Goal: Task Accomplishment & Management: Manage account settings

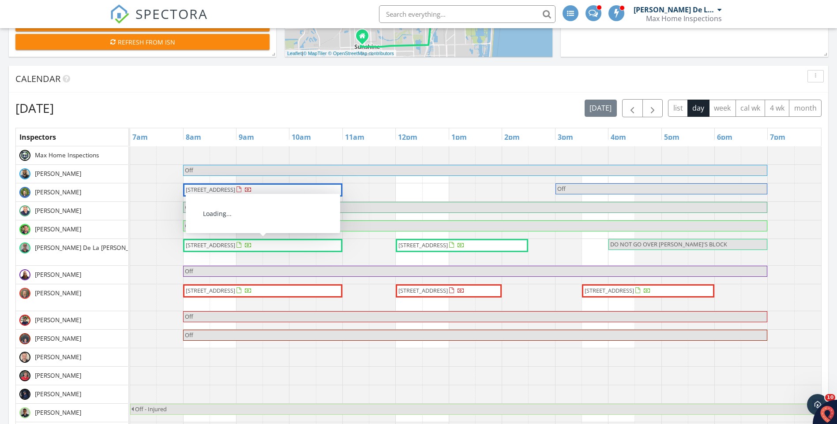
click at [235, 246] on span "537 NE 17th Way, Fort Lauderdale 33301" at bounding box center [210, 245] width 49 height 8
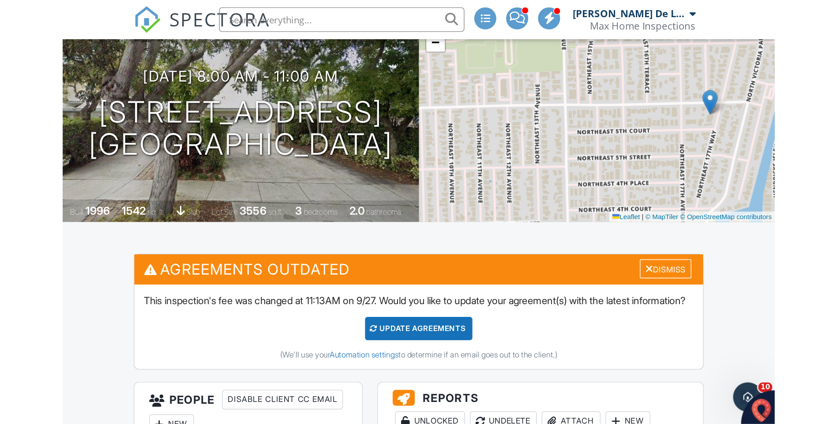
scroll to position [88, 0]
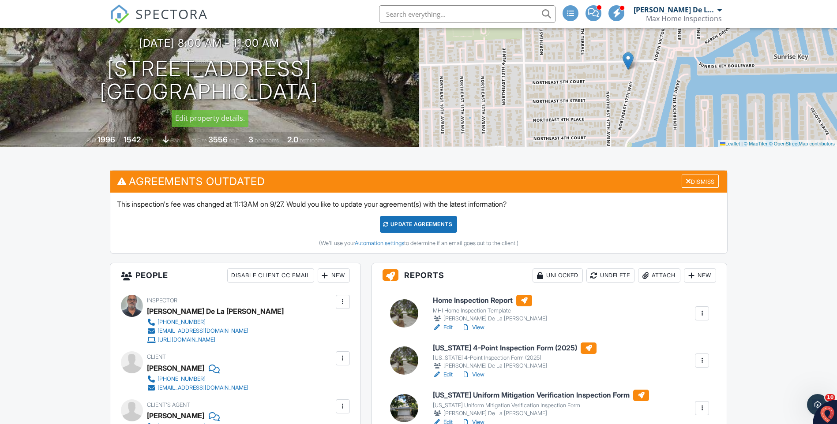
drag, startPoint x: 121, startPoint y: 66, endPoint x: 393, endPoint y: 98, distance: 273.5
click at [393, 98] on div "09/27/2025 8:00 am - 11:00 am 537 NE 17th Way Fort Lauderdale, FL 33301" at bounding box center [209, 70] width 419 height 67
click at [477, 351] on h6 "Florida 4-Point Inspection Form (2025)" at bounding box center [515, 348] width 164 height 11
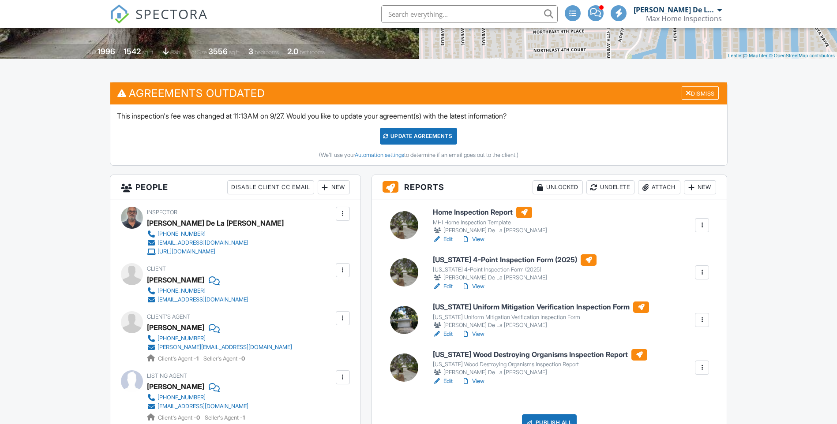
drag, startPoint x: 478, startPoint y: 316, endPoint x: 474, endPoint y: 313, distance: 5.4
click at [478, 316] on div "Florida Uniform Mitigation Verification Inspection Form" at bounding box center [541, 317] width 216 height 7
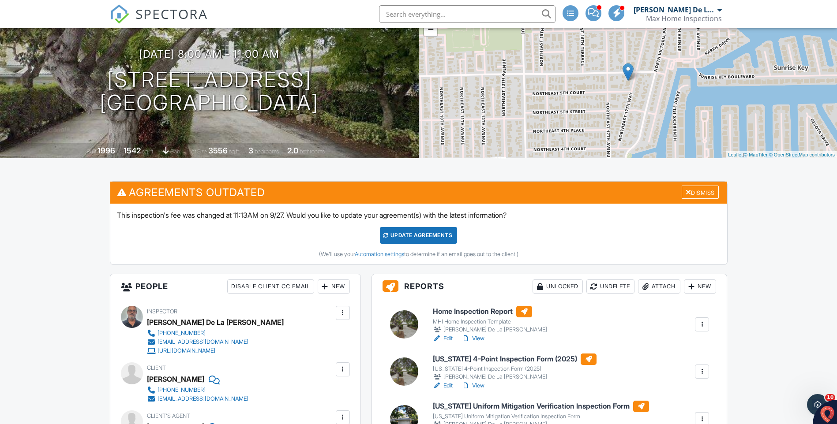
scroll to position [176, 0]
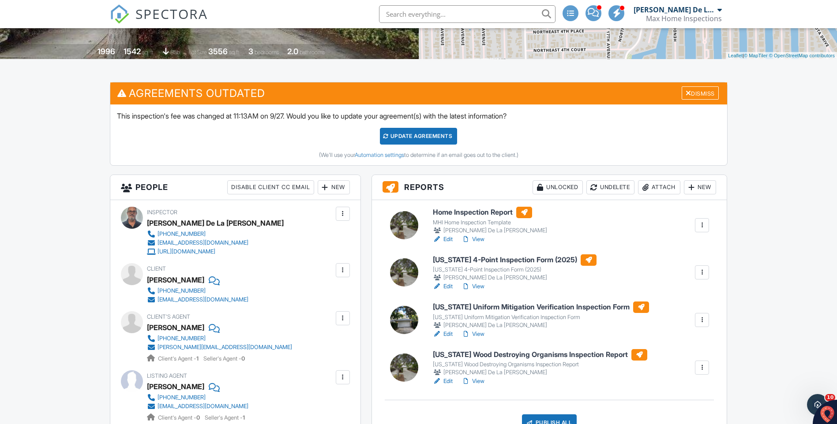
click at [477, 242] on link "View" at bounding box center [472, 239] width 23 height 9
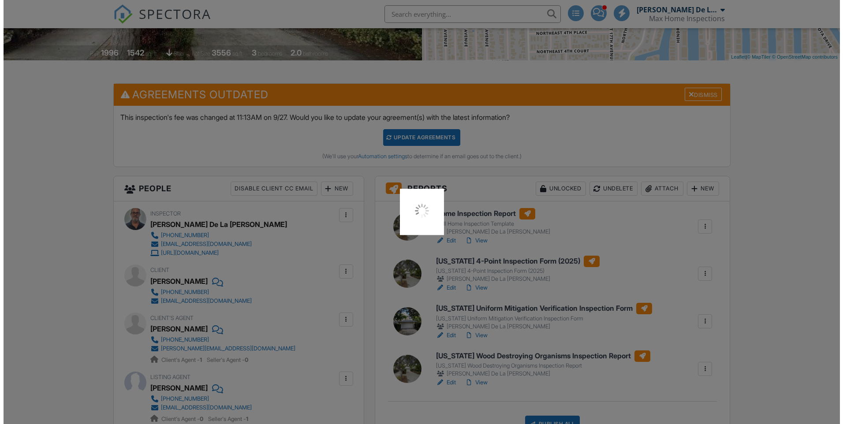
scroll to position [176, 0]
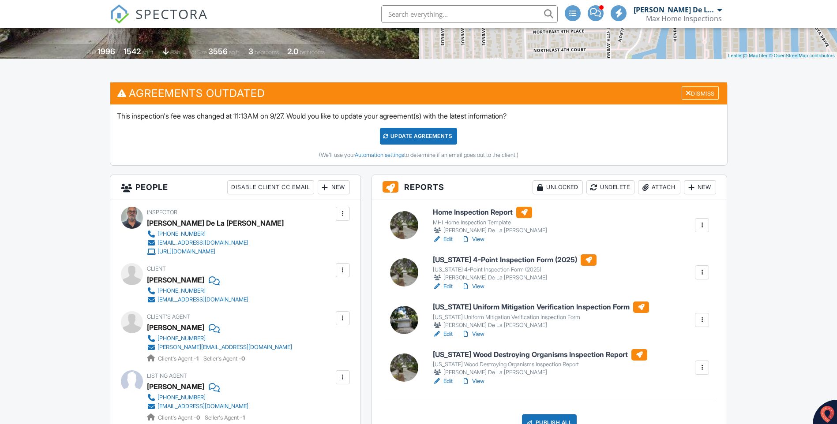
click at [460, 265] on h6 "[US_STATE] 4-Point Inspection Form (2025)" at bounding box center [515, 259] width 164 height 11
click at [483, 288] on link "View" at bounding box center [472, 286] width 23 height 9
click at [475, 335] on link "View" at bounding box center [472, 334] width 23 height 9
click at [476, 382] on link "View" at bounding box center [472, 381] width 23 height 9
click at [546, 419] on div "Publish All" at bounding box center [549, 423] width 55 height 17
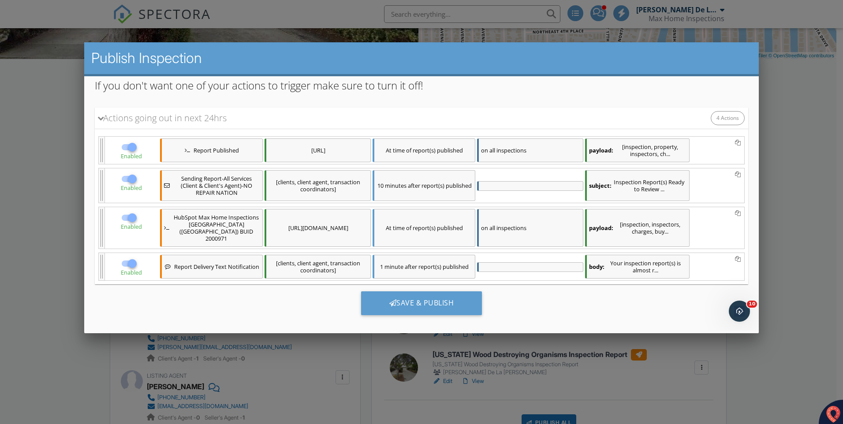
scroll to position [136, 0]
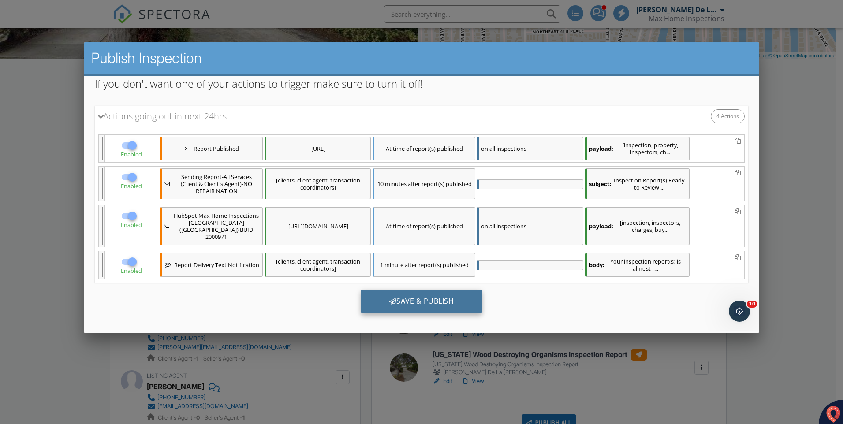
click at [427, 293] on div "Save & Publish" at bounding box center [421, 302] width 121 height 24
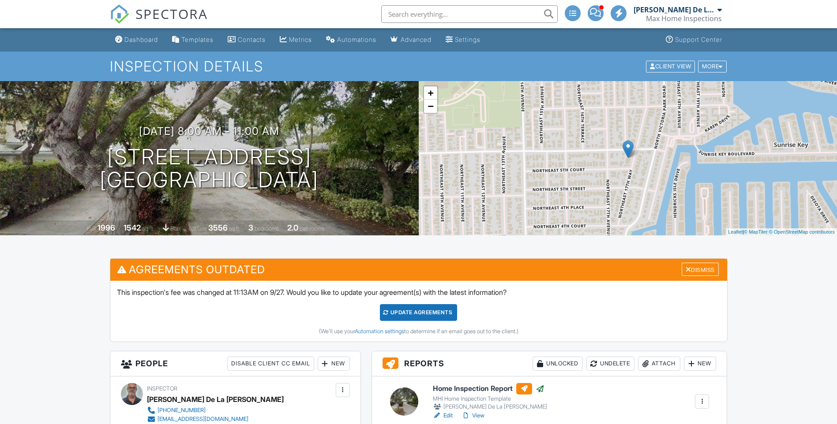
click at [131, 36] on div "Dashboard" at bounding box center [141, 39] width 34 height 7
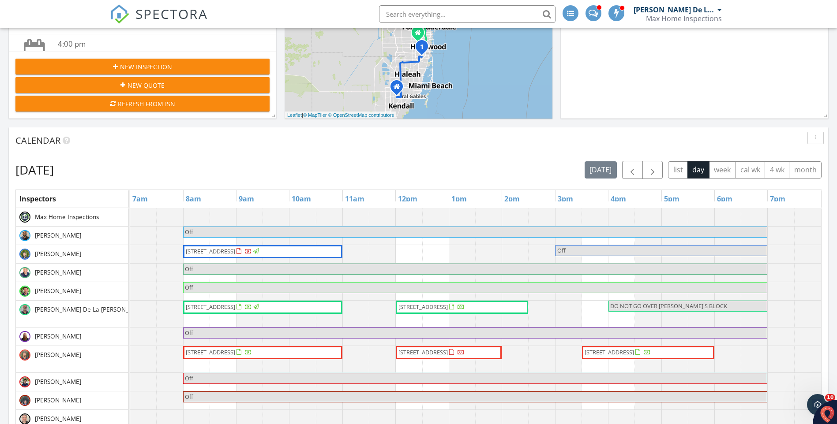
scroll to position [309, 0]
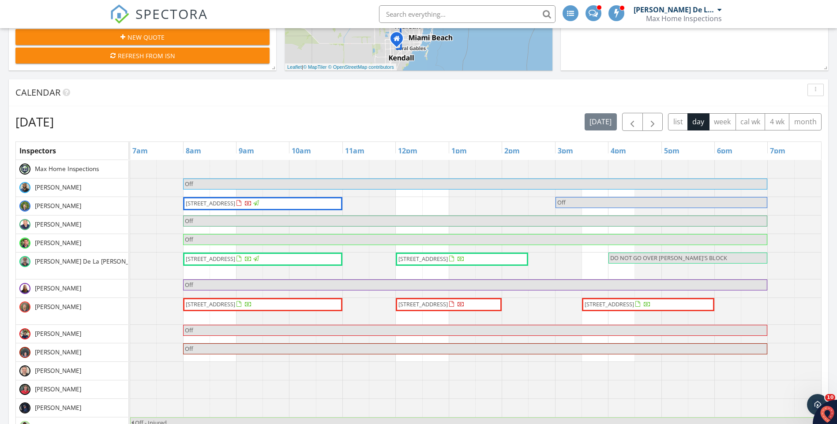
click at [427, 264] on span "[STREET_ADDRESS]" at bounding box center [431, 259] width 68 height 9
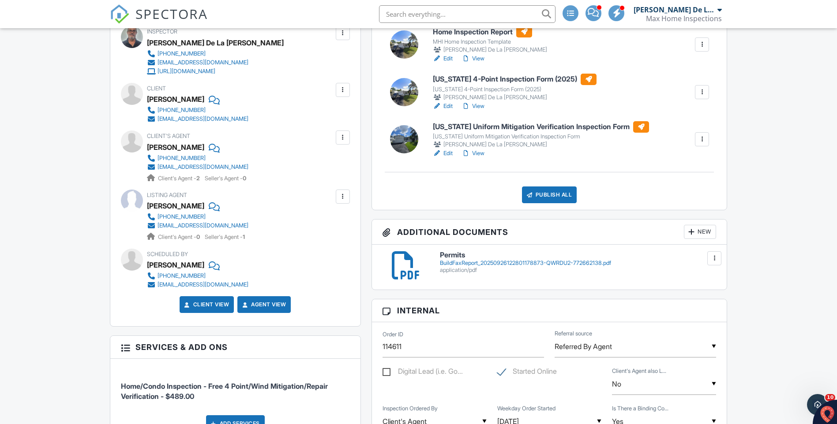
scroll to position [176, 0]
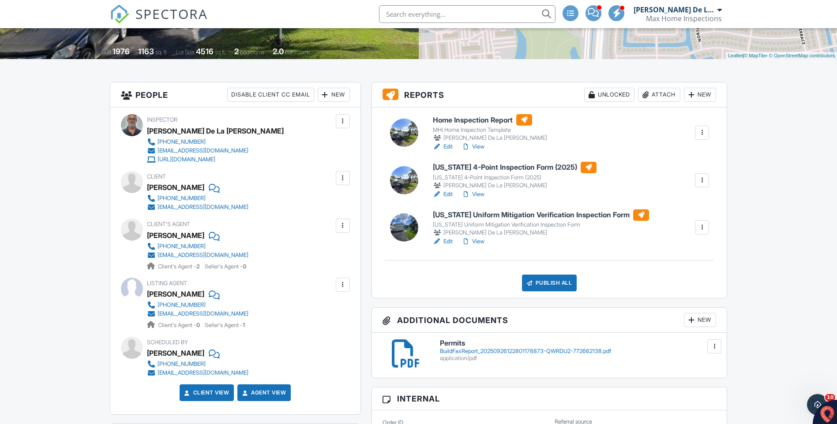
click at [475, 175] on div "[US_STATE] 4-Point Inspection Form (2025)" at bounding box center [515, 177] width 164 height 7
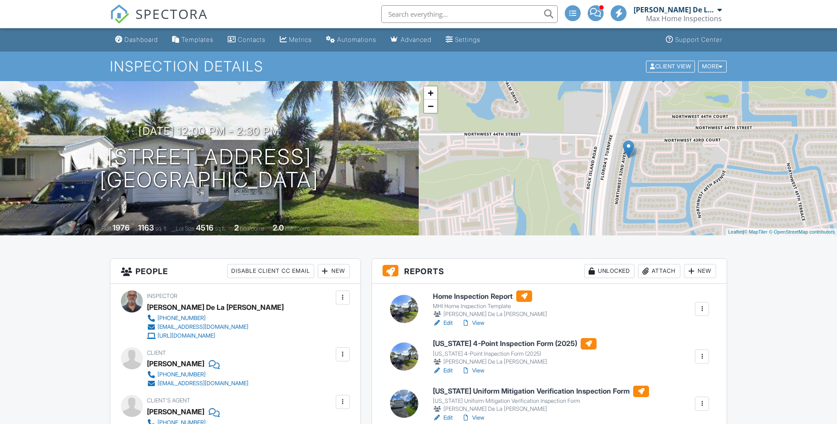
click at [474, 398] on div "[US_STATE] Uniform Mitigation Verification Inspection Form" at bounding box center [541, 401] width 216 height 7
click at [478, 370] on link "View" at bounding box center [472, 371] width 23 height 9
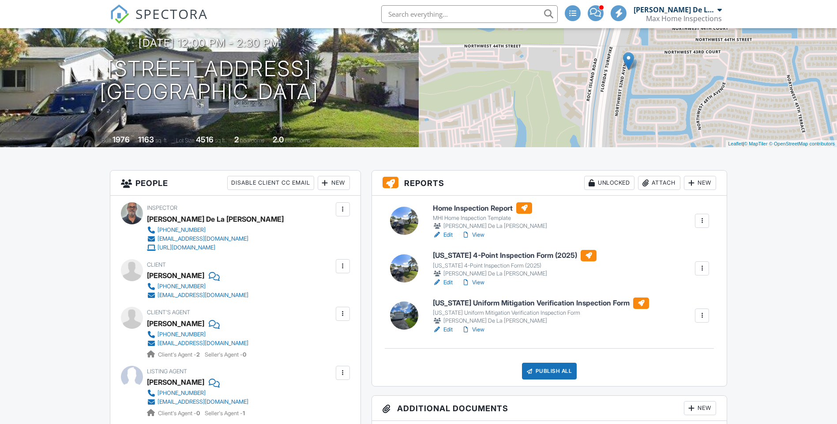
click at [480, 328] on link "View" at bounding box center [472, 330] width 23 height 9
click at [480, 234] on link "View" at bounding box center [472, 235] width 23 height 9
click at [481, 236] on link "View" at bounding box center [472, 235] width 23 height 9
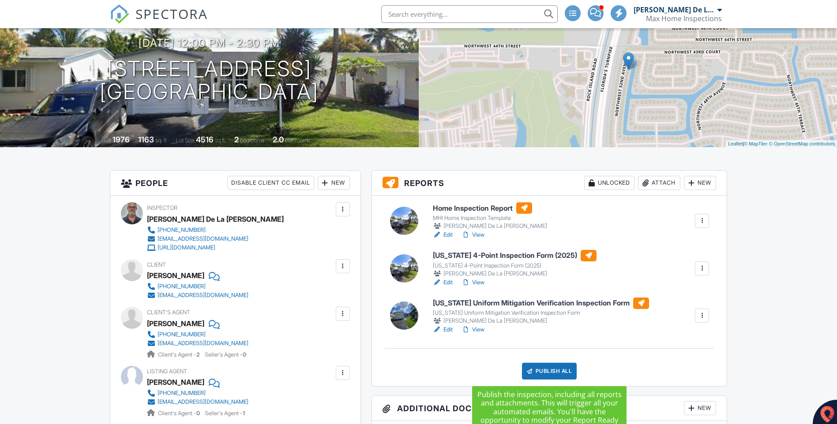
click at [548, 370] on div "Publish All" at bounding box center [549, 371] width 55 height 17
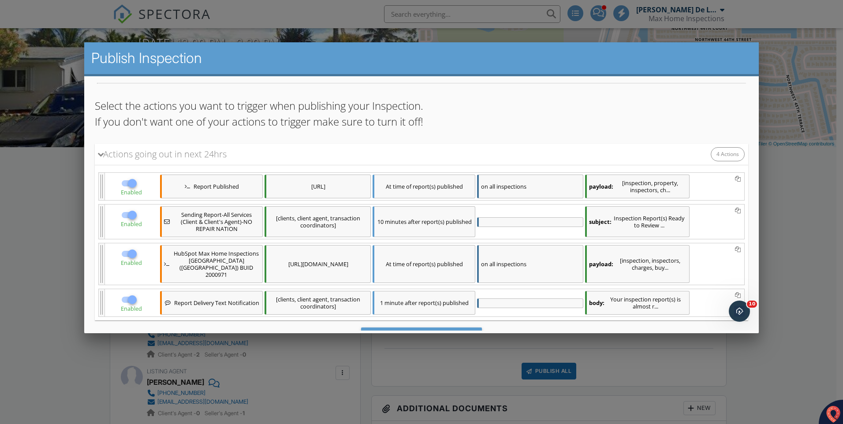
scroll to position [119, 0]
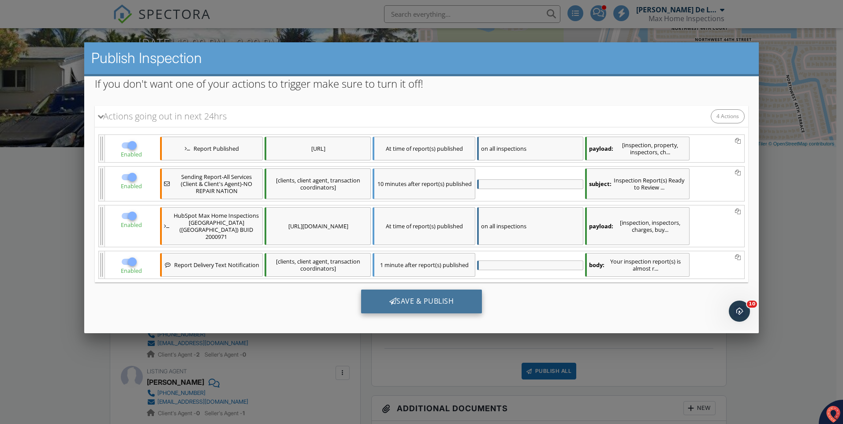
click at [427, 298] on div "Save & Publish" at bounding box center [421, 302] width 121 height 24
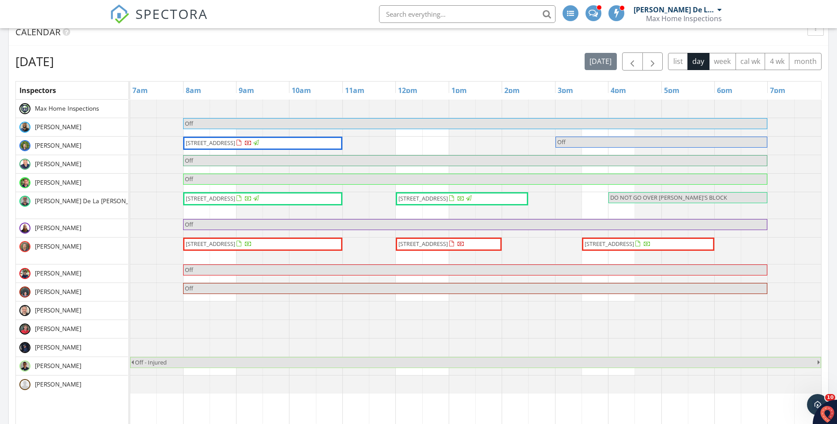
scroll to position [325, 0]
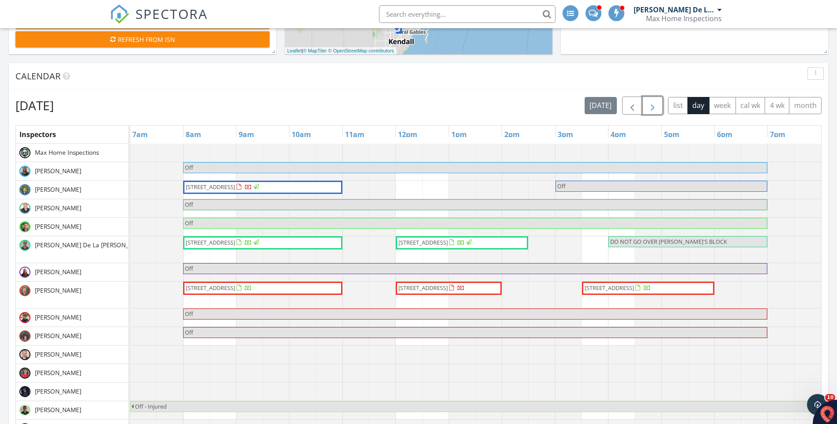
click at [649, 107] on span "button" at bounding box center [652, 106] width 11 height 11
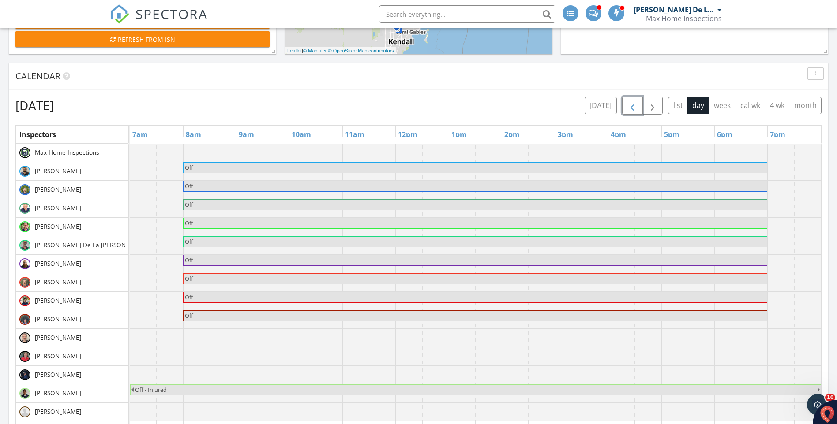
click at [640, 109] on button "button" at bounding box center [632, 106] width 21 height 18
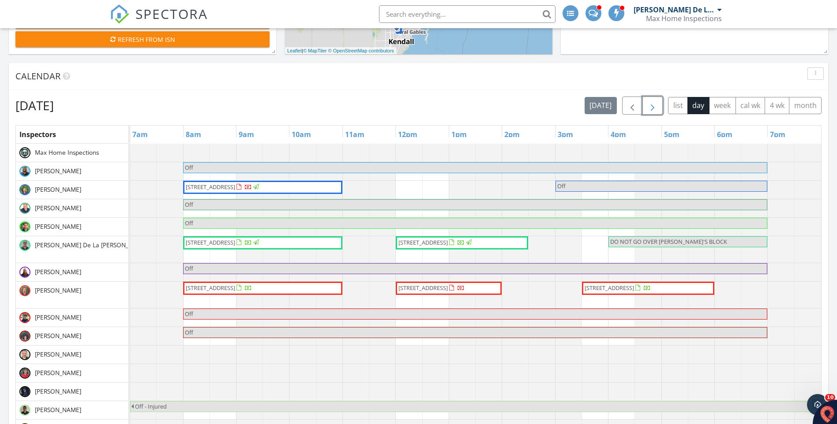
click at [648, 107] on span "button" at bounding box center [652, 106] width 11 height 11
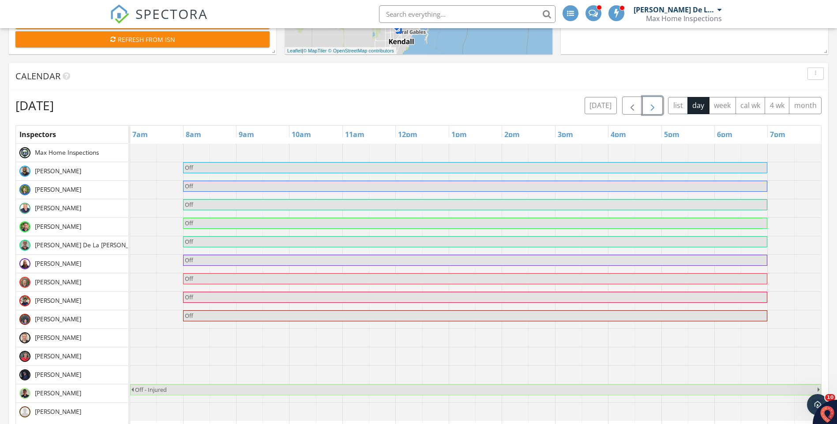
click at [648, 107] on span "button" at bounding box center [652, 106] width 11 height 11
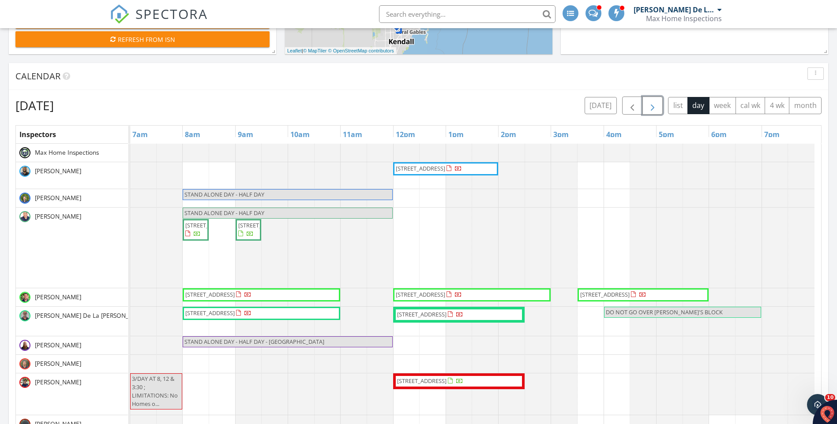
click at [235, 313] on span "2518 Bay Pointe Ct, Weston 33327" at bounding box center [209, 313] width 49 height 8
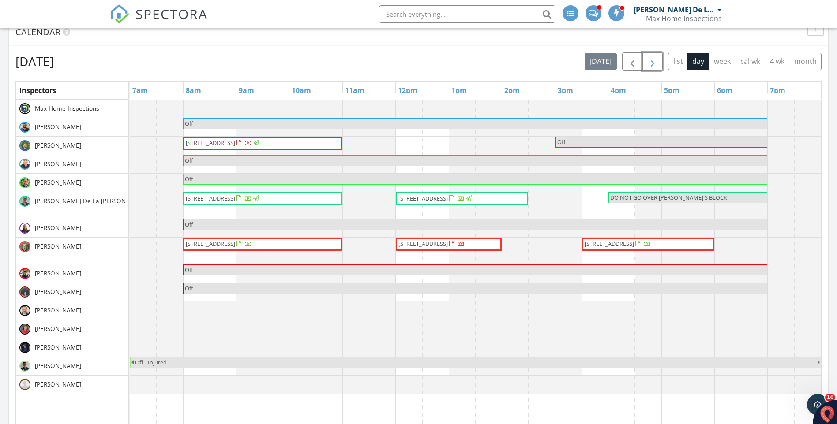
click at [654, 64] on span "button" at bounding box center [652, 61] width 11 height 11
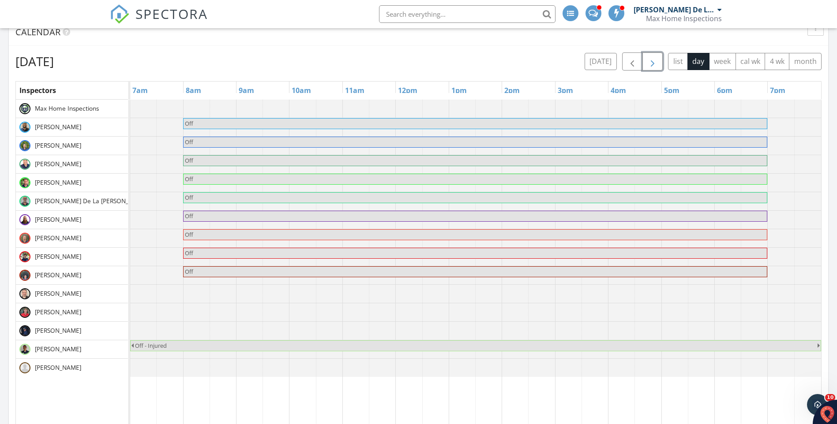
click at [654, 65] on span "button" at bounding box center [652, 61] width 11 height 11
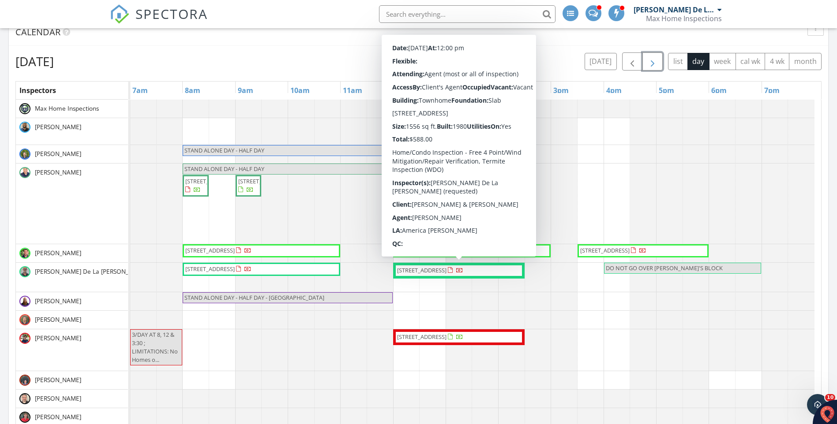
click at [429, 274] on span "2659 NW 42nd Ave, Coconut Creek 33066" at bounding box center [430, 270] width 68 height 9
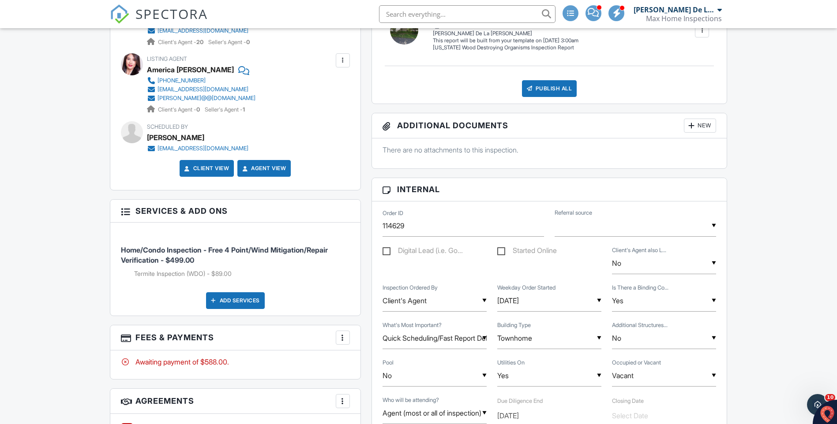
scroll to position [221, 0]
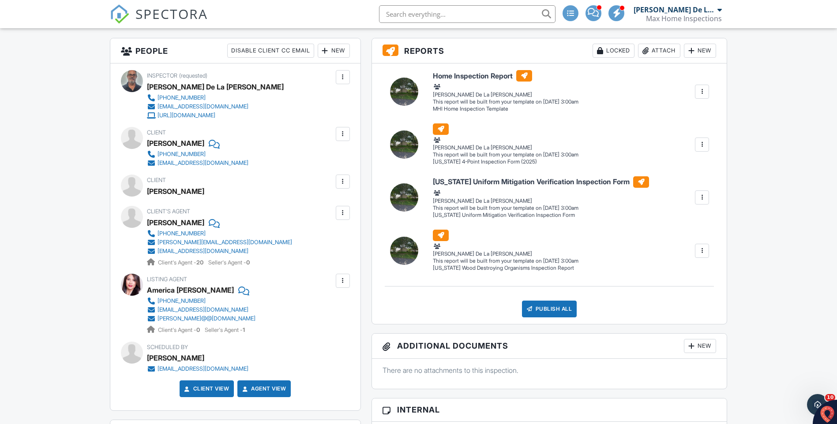
click at [127, 284] on div at bounding box center [132, 285] width 22 height 22
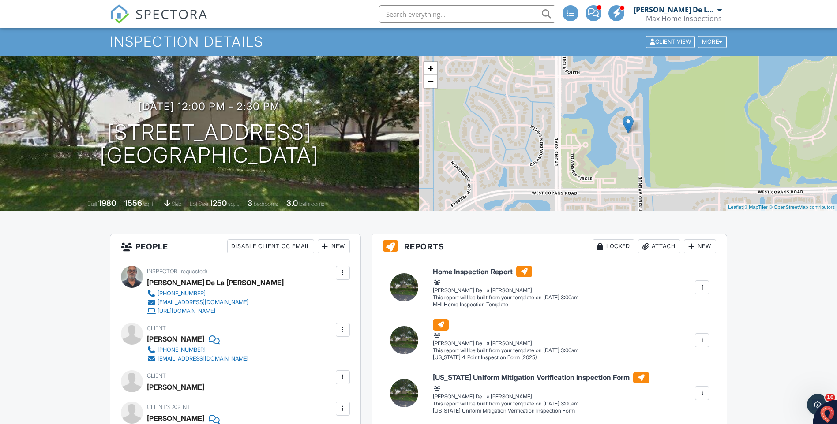
scroll to position [0, 0]
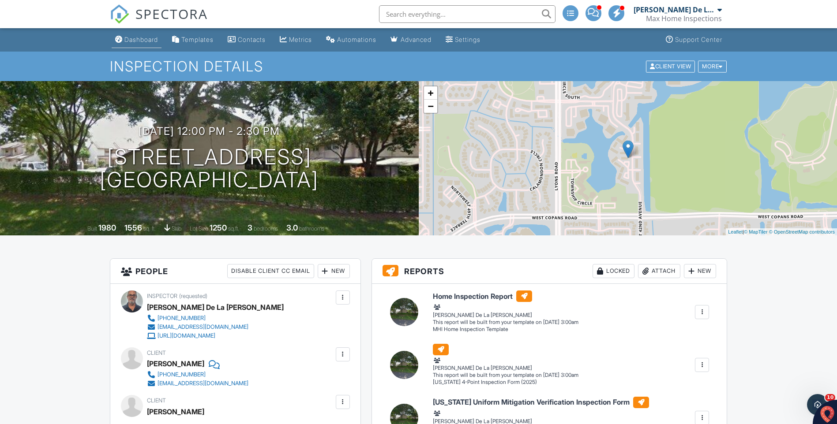
click at [152, 35] on link "Dashboard" at bounding box center [137, 40] width 50 height 16
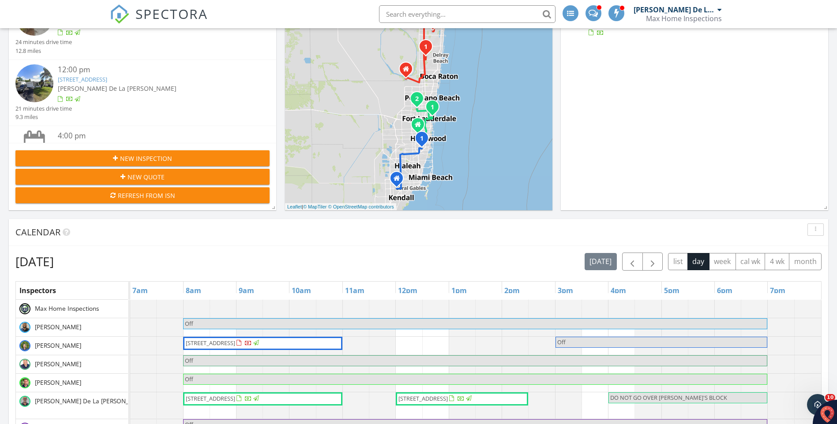
scroll to position [309, 0]
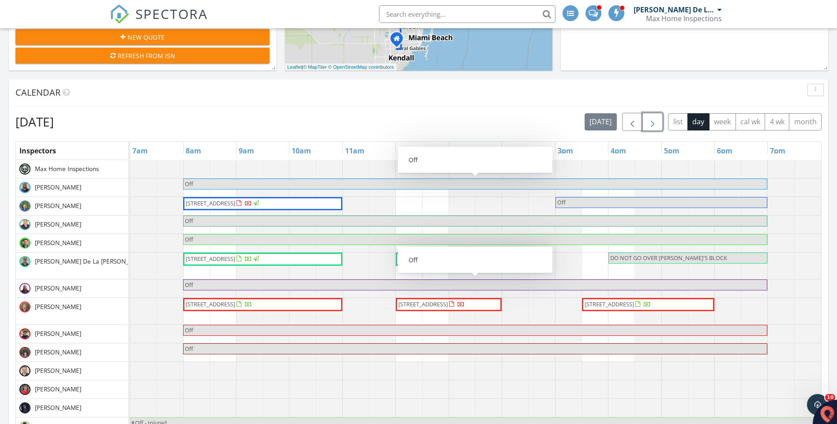
click at [646, 124] on button "button" at bounding box center [652, 122] width 21 height 18
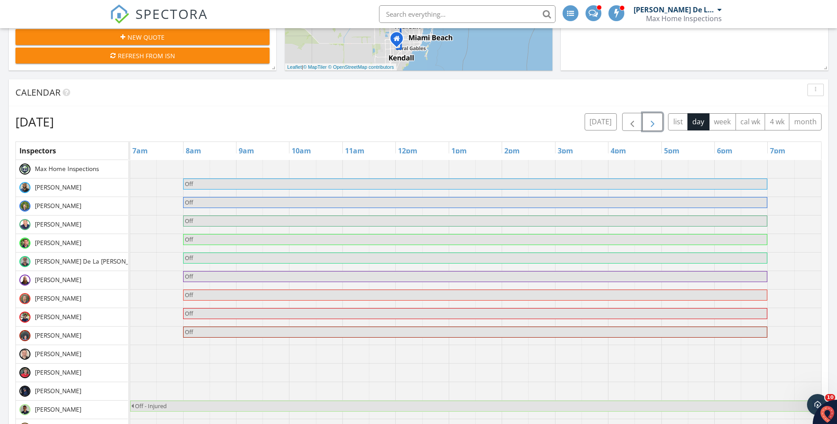
click at [646, 124] on button "button" at bounding box center [652, 122] width 21 height 18
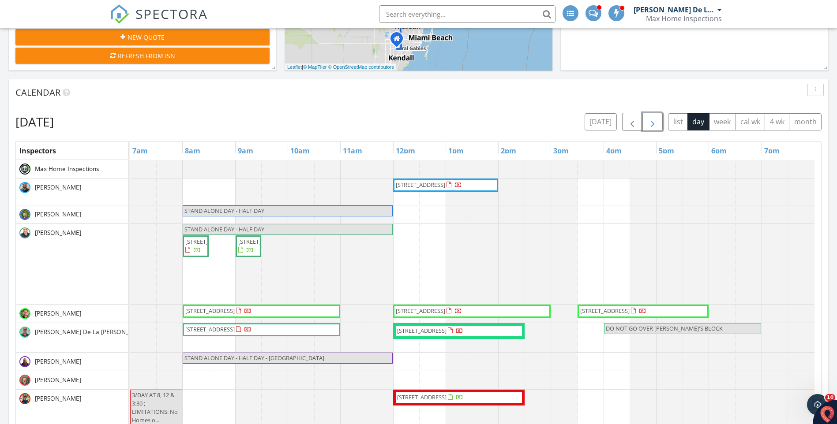
click at [654, 123] on span "button" at bounding box center [652, 122] width 11 height 11
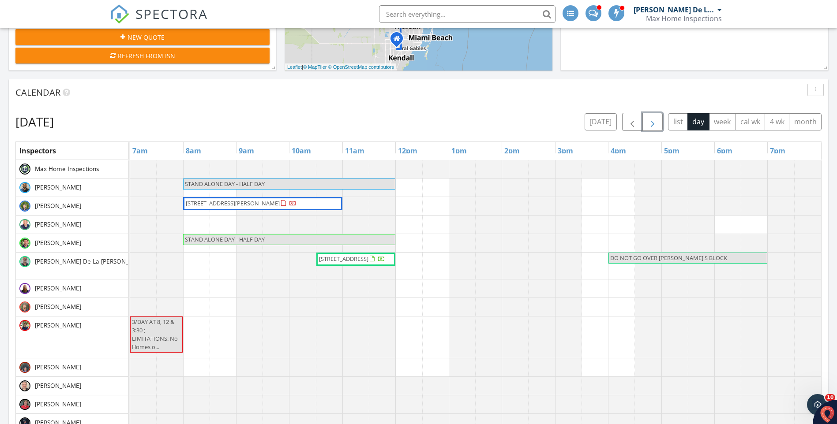
click at [654, 122] on span "button" at bounding box center [652, 122] width 11 height 11
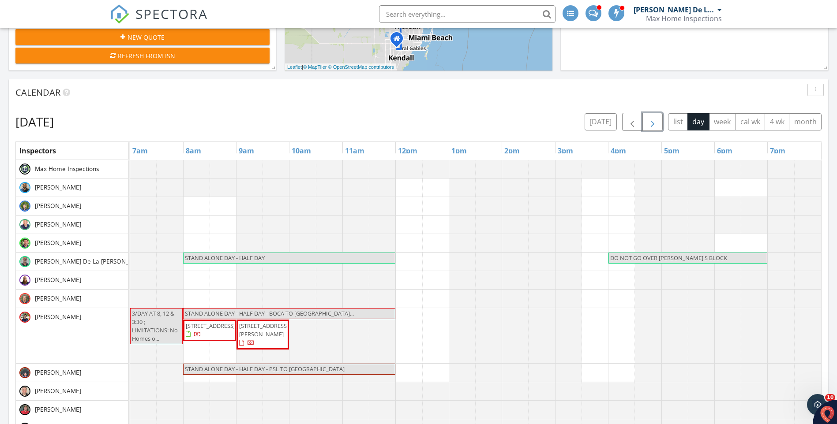
click at [654, 122] on span "button" at bounding box center [652, 122] width 11 height 11
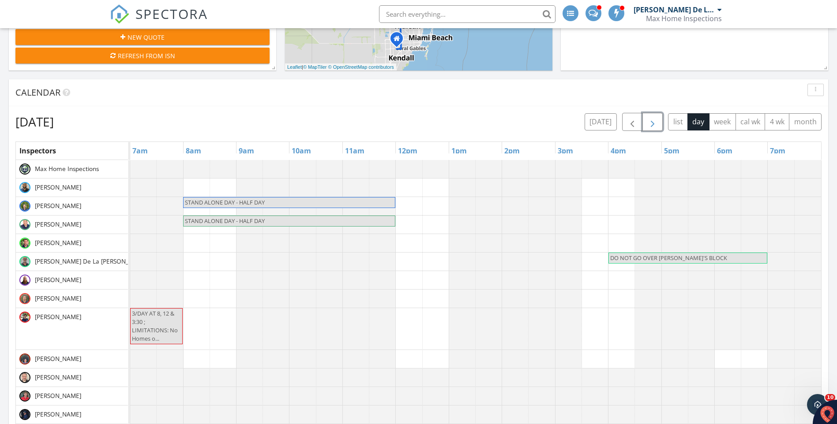
click at [654, 122] on span "button" at bounding box center [652, 122] width 11 height 11
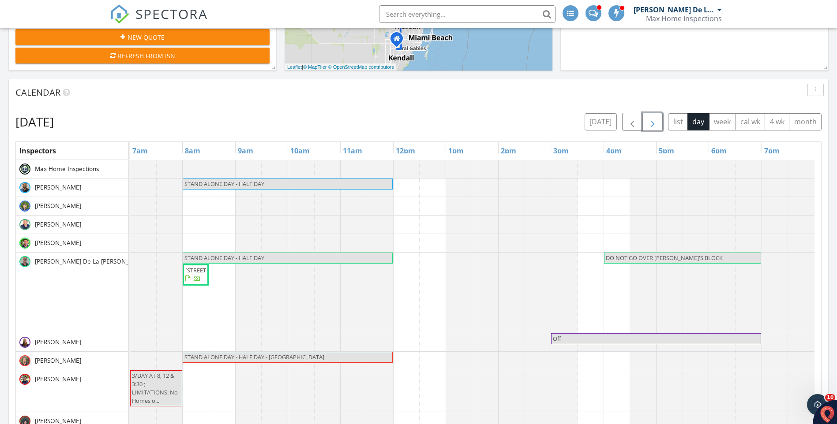
click at [654, 122] on span "button" at bounding box center [652, 122] width 11 height 11
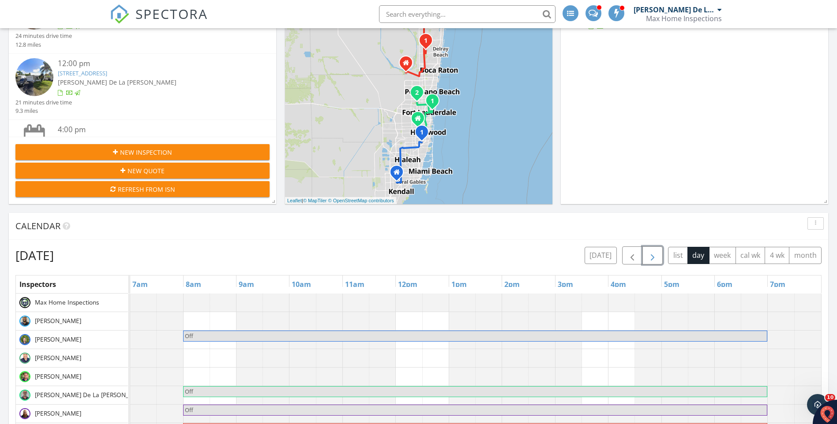
scroll to position [0, 0]
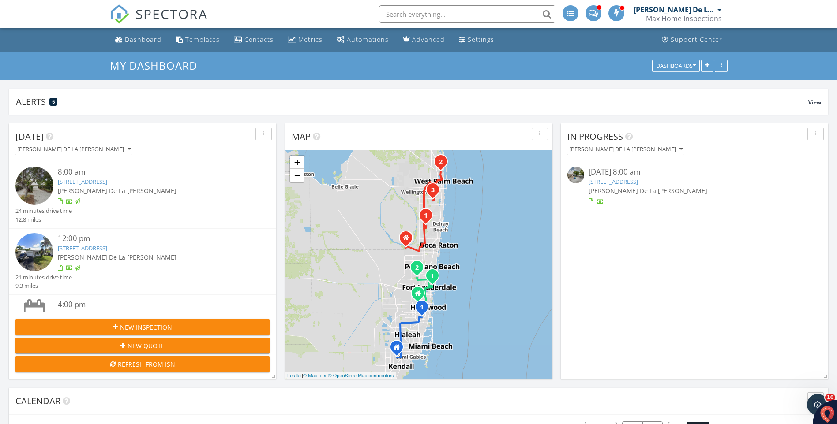
click at [141, 34] on link "Dashboard" at bounding box center [138, 40] width 53 height 16
